Goal: Transaction & Acquisition: Purchase product/service

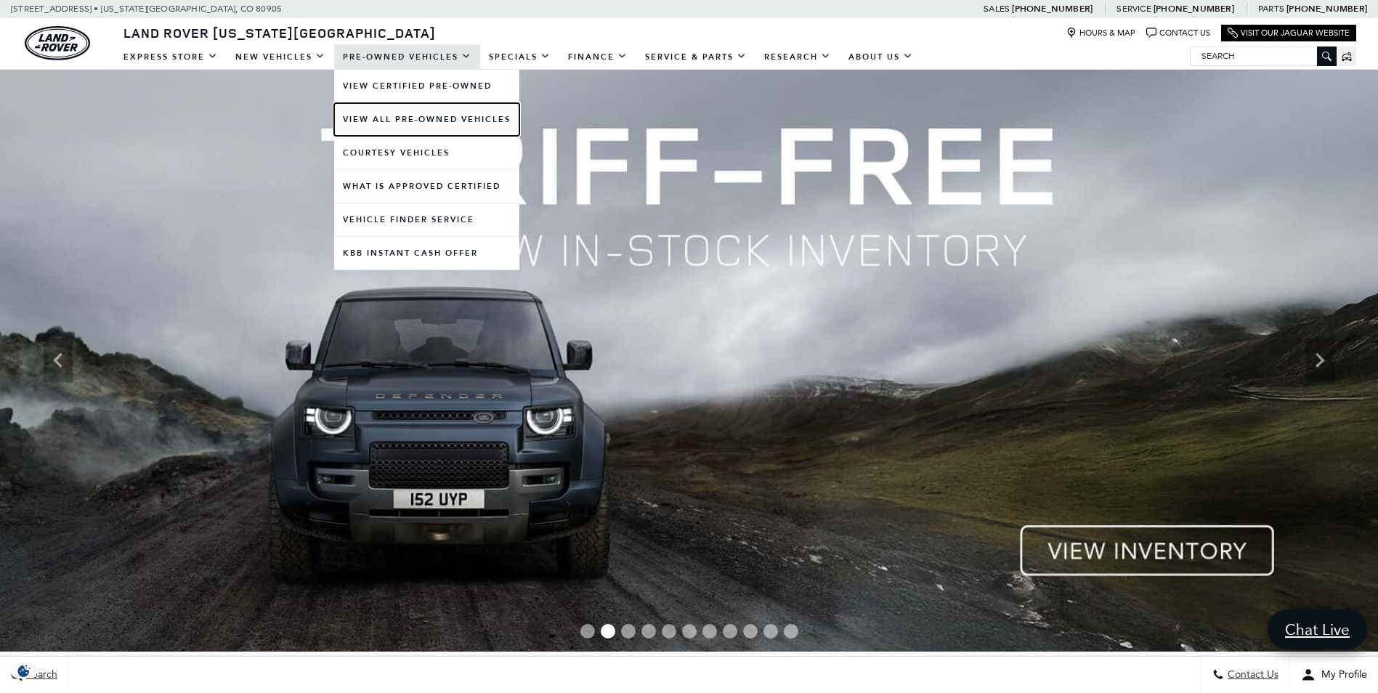
click at [408, 120] on link "View All Pre-Owned Vehicles" at bounding box center [426, 119] width 185 height 33
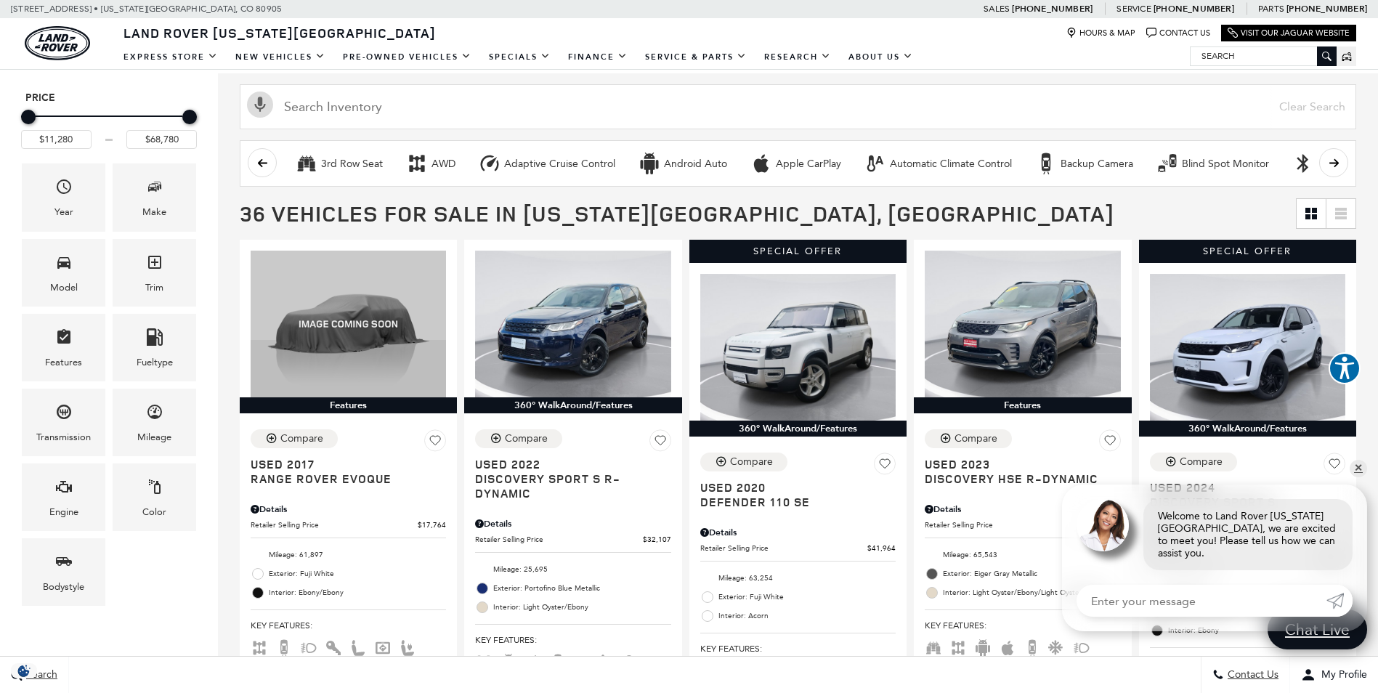
scroll to position [218, 0]
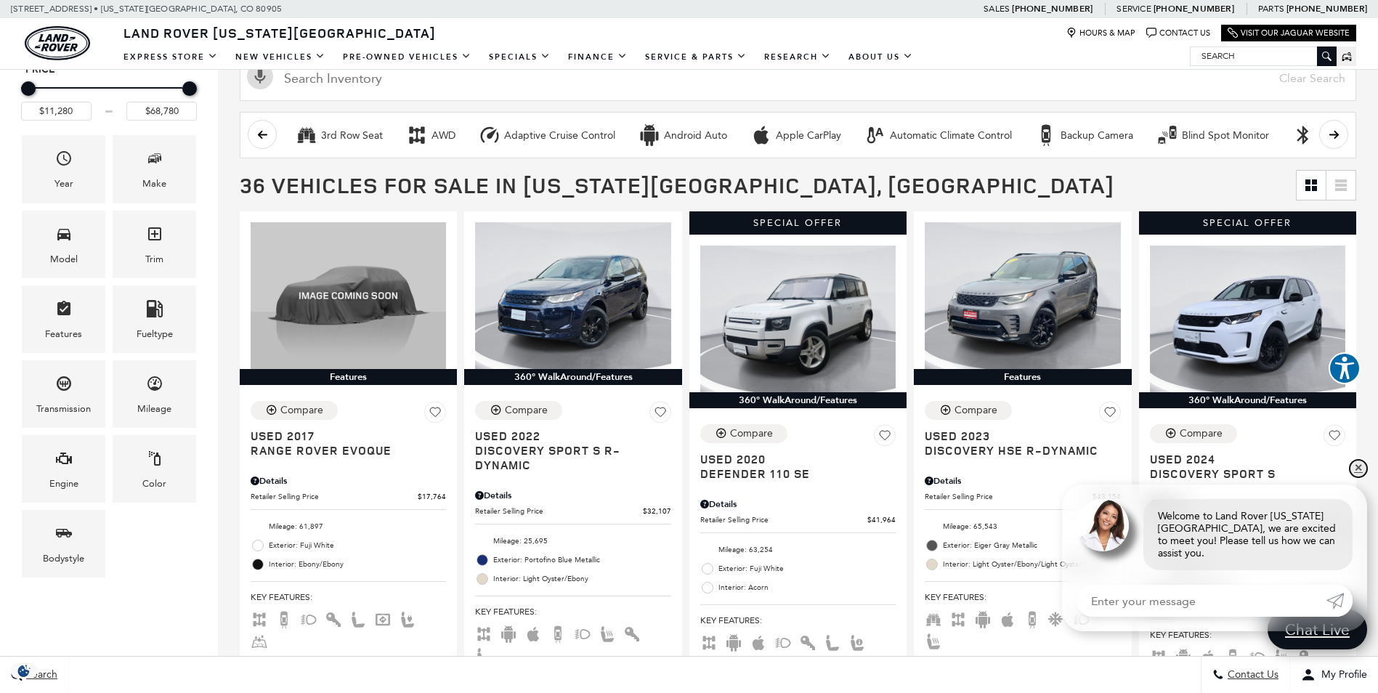
click at [1358, 477] on link "✕" at bounding box center [1358, 468] width 17 height 17
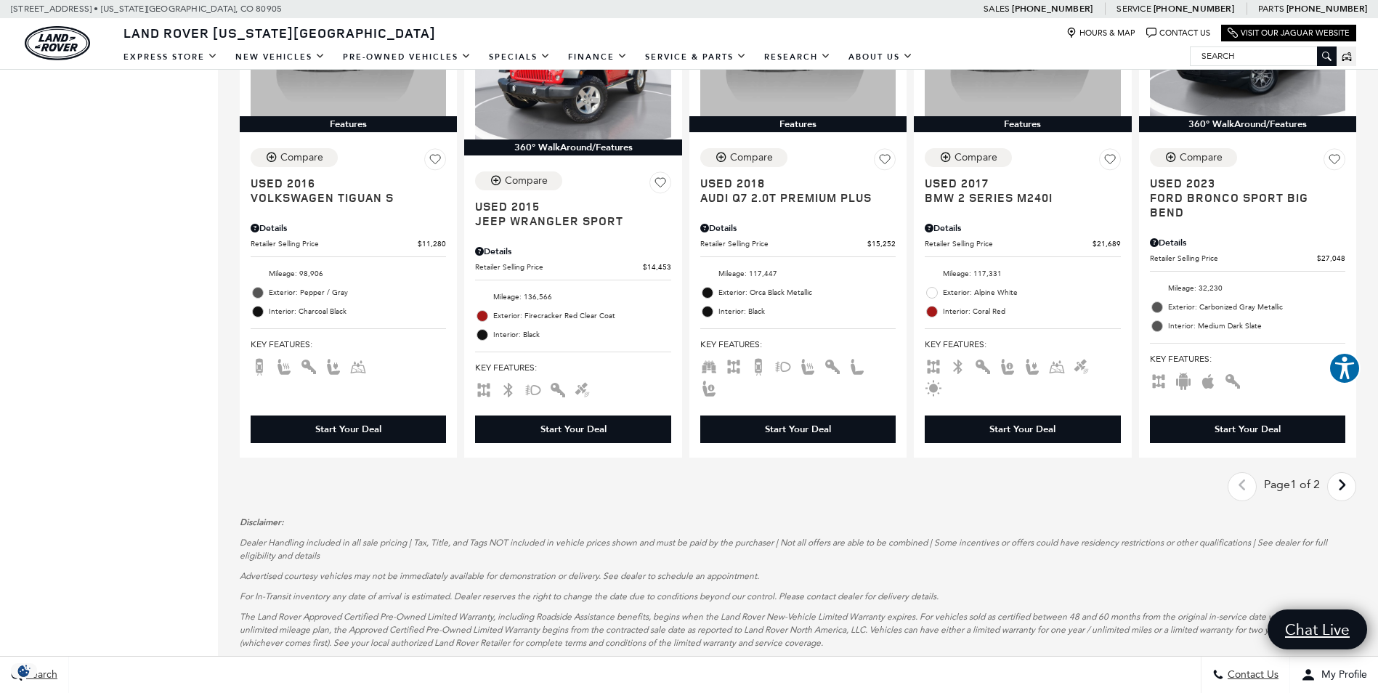
scroll to position [2109, 0]
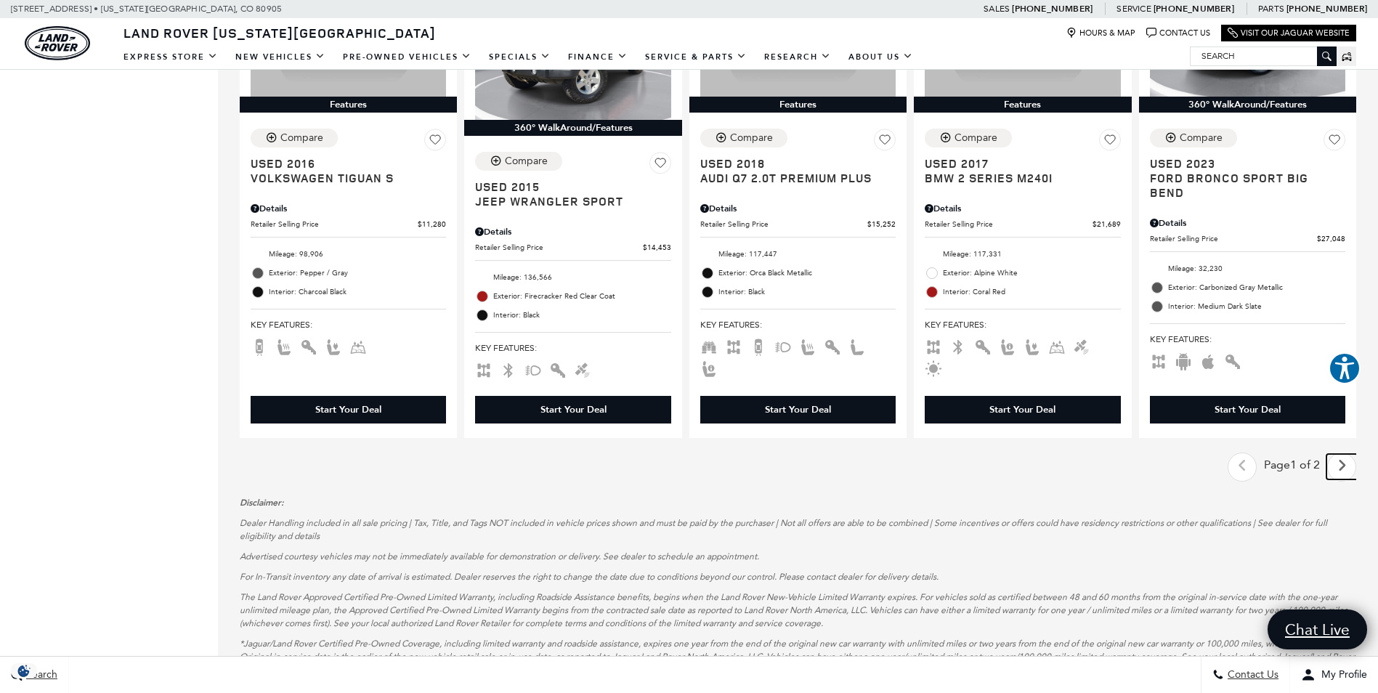
click at [1347, 454] on icon "next page" at bounding box center [1342, 465] width 9 height 23
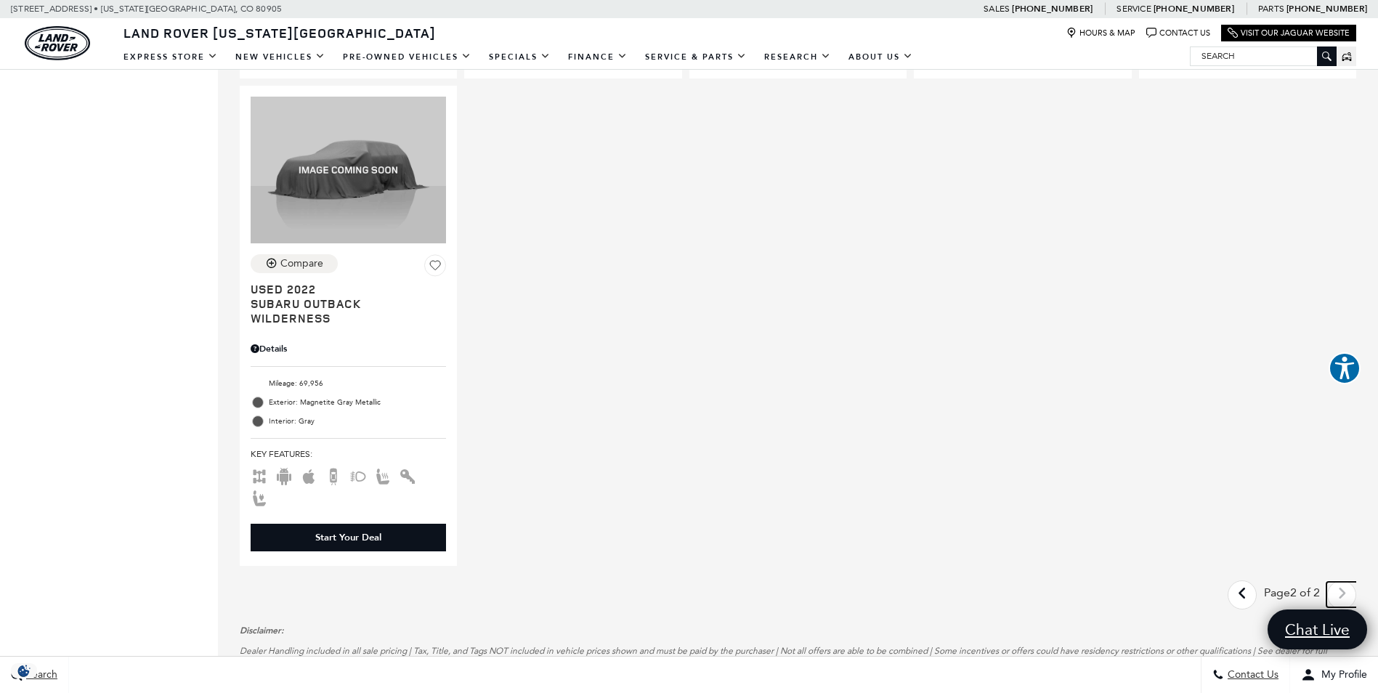
scroll to position [1918, 0]
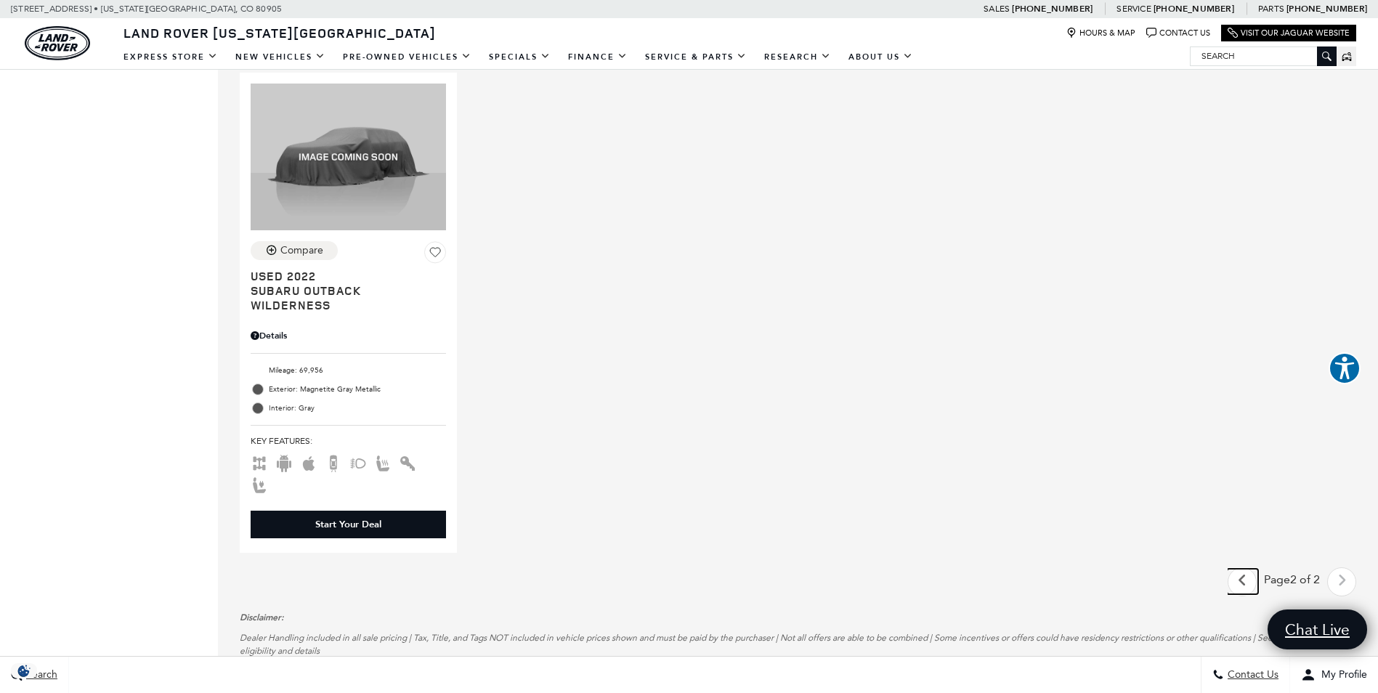
click at [1248, 569] on icon "previous page" at bounding box center [1242, 580] width 9 height 23
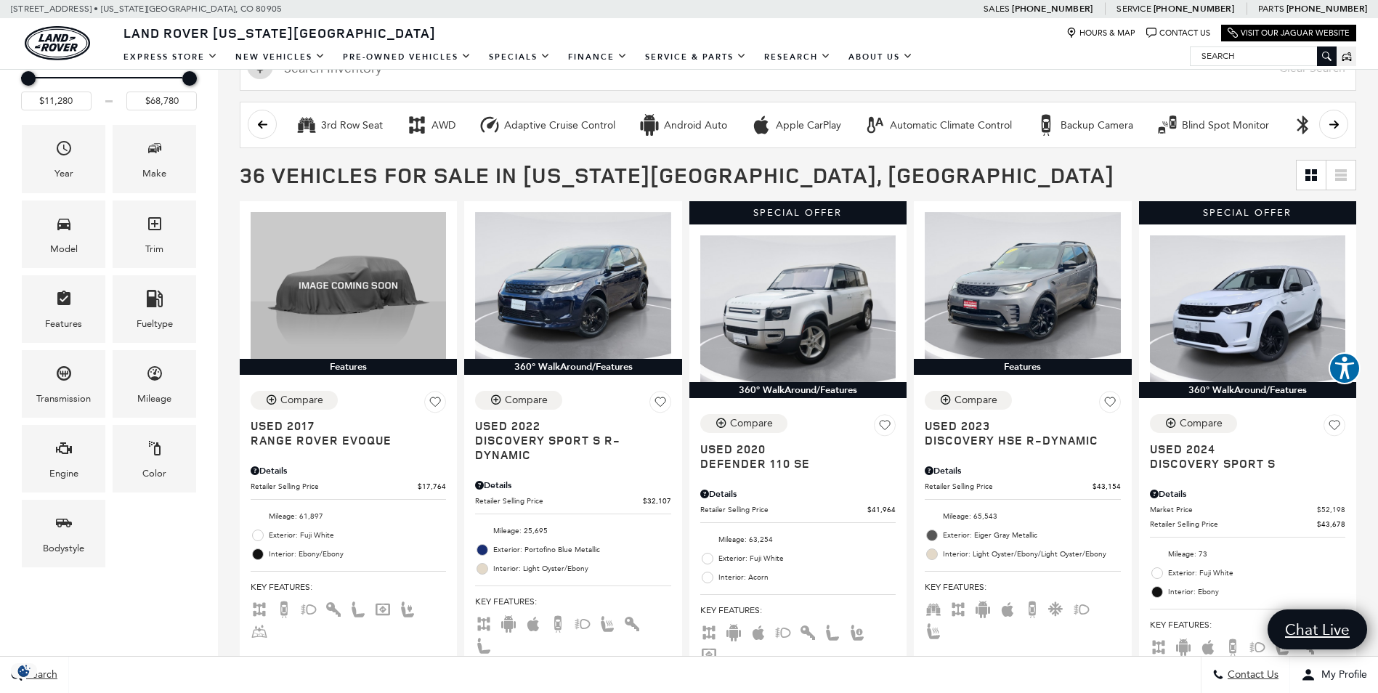
scroll to position [242, 0]
